Goal: Information Seeking & Learning: Find specific fact

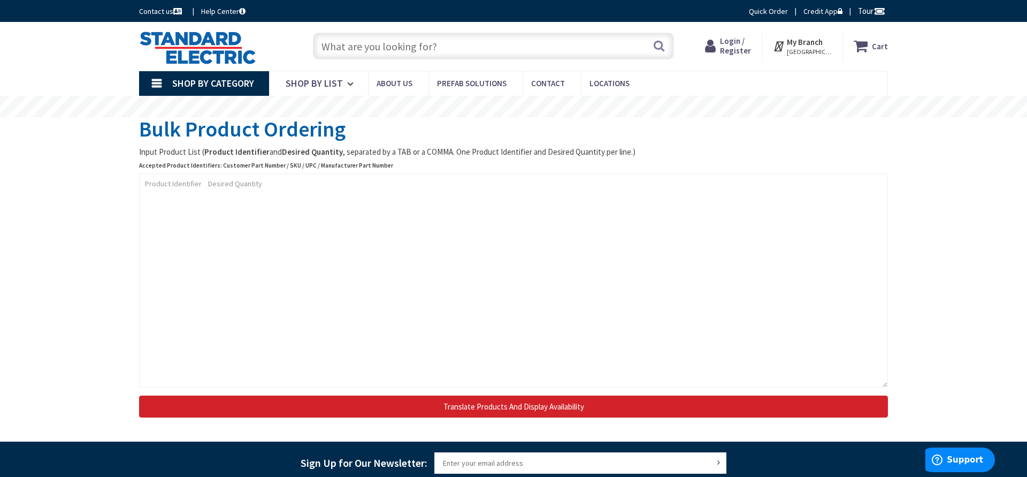
type input "073031202"
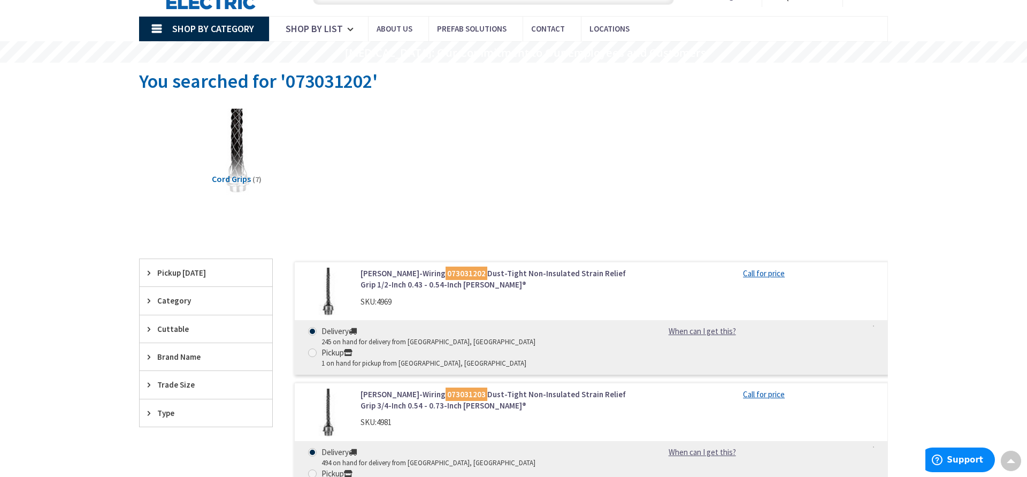
click at [560, 273] on link "Hubbell-Wiring 073031202 Dust-Tight Non-Insulated Strain Relief Grip 1/2-Inch 0…" at bounding box center [497, 278] width 272 height 23
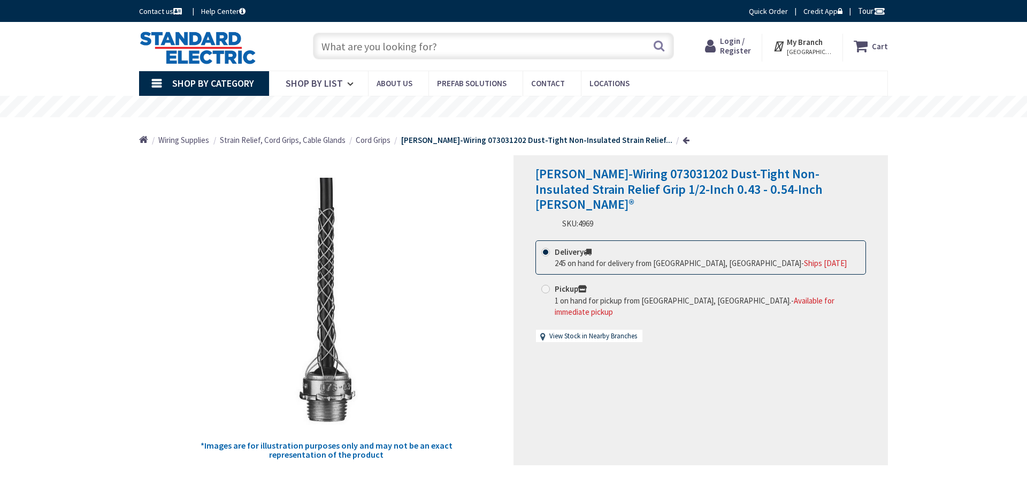
click at [380, 48] on input "text" at bounding box center [493, 46] width 361 height 27
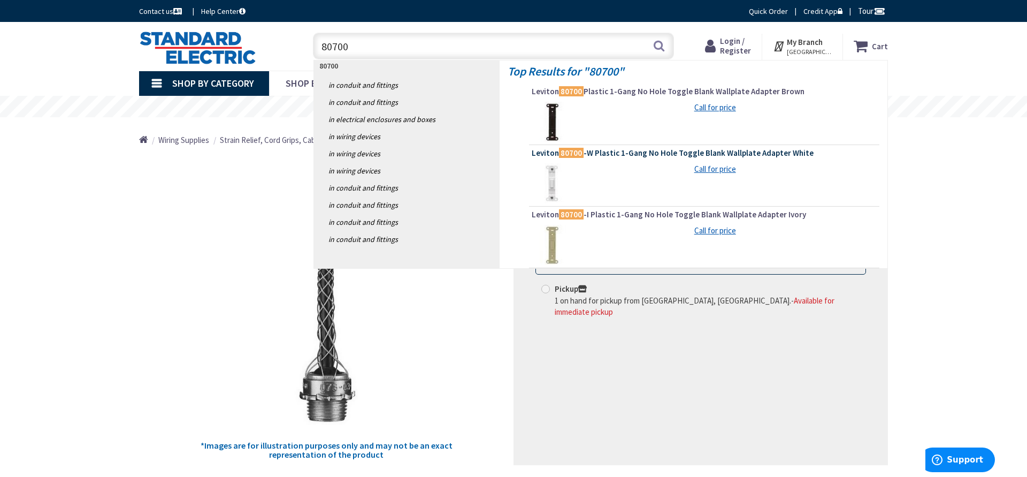
type input "80700"
click at [593, 155] on span "Leviton 80700 -W Plastic 1-Gang No Hole Toggle Blank Wallplate Adapter White" at bounding box center [704, 153] width 345 height 11
